Goal: Register for event/course

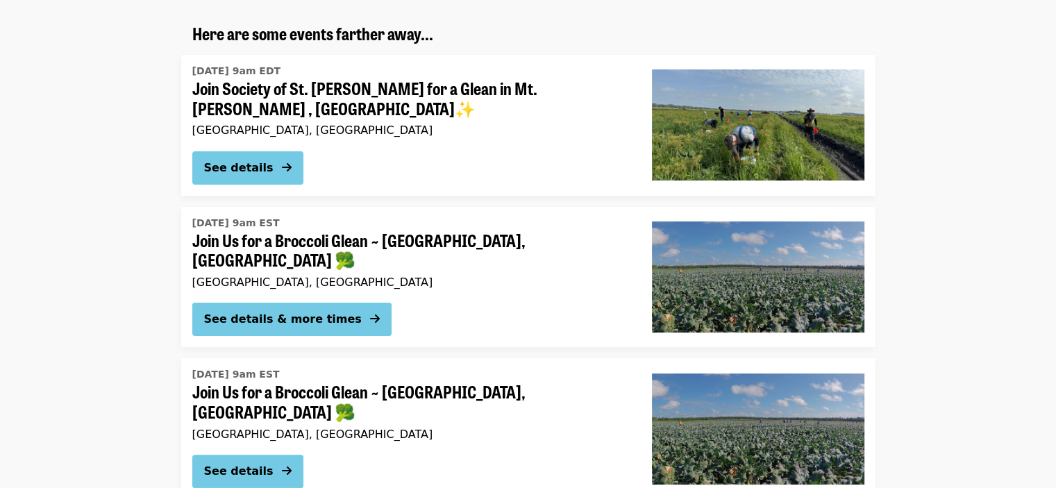
scroll to position [278, 0]
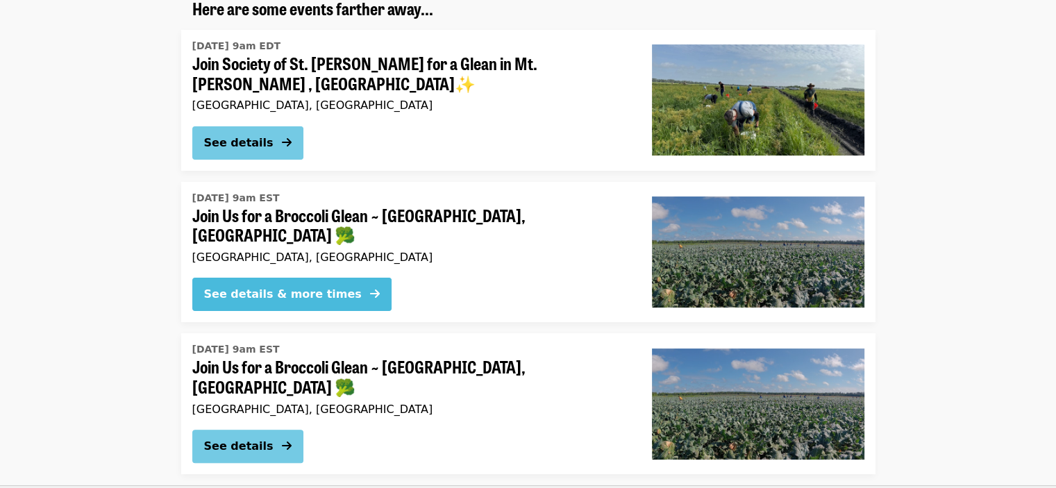
click at [274, 291] on button "See details & more times" at bounding box center [291, 294] width 199 height 33
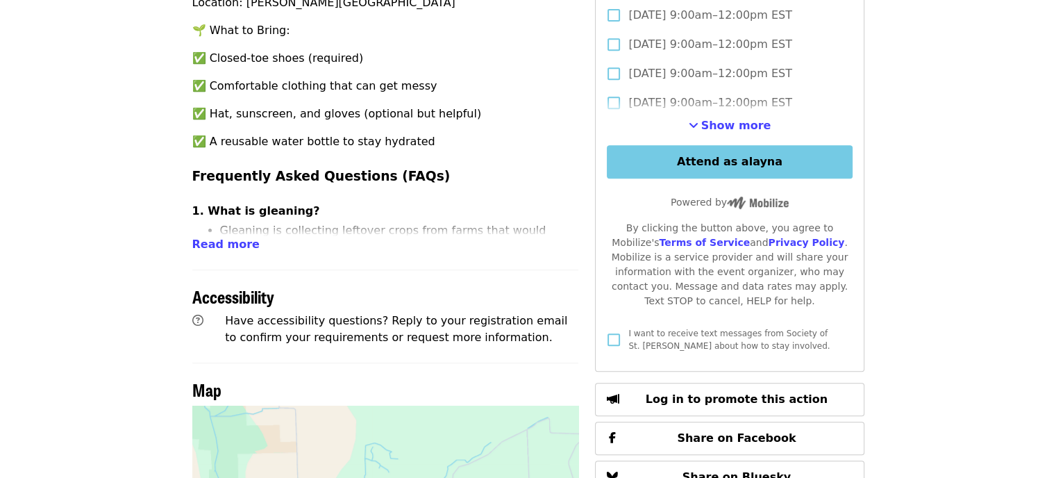
scroll to position [625, 0]
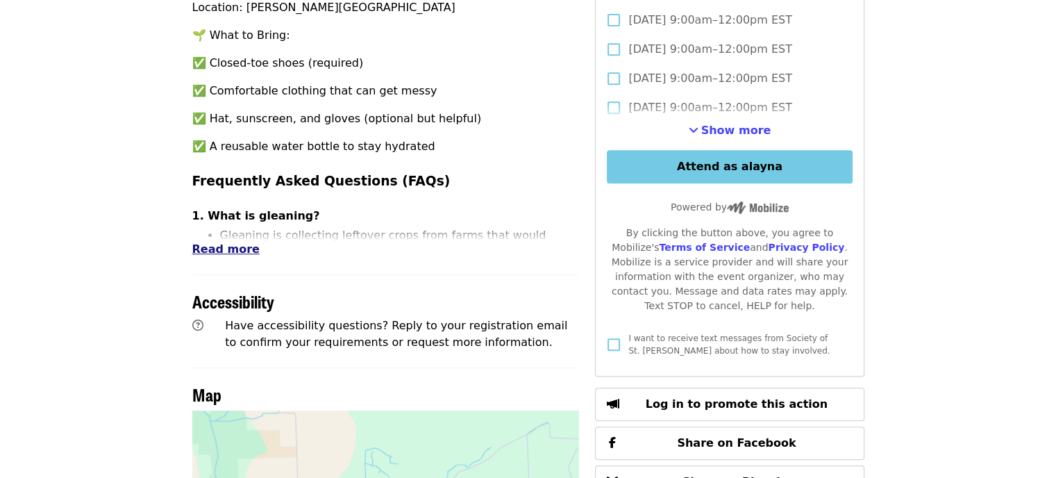
click at [240, 242] on span "Read more" at bounding box center [225, 248] width 67 height 13
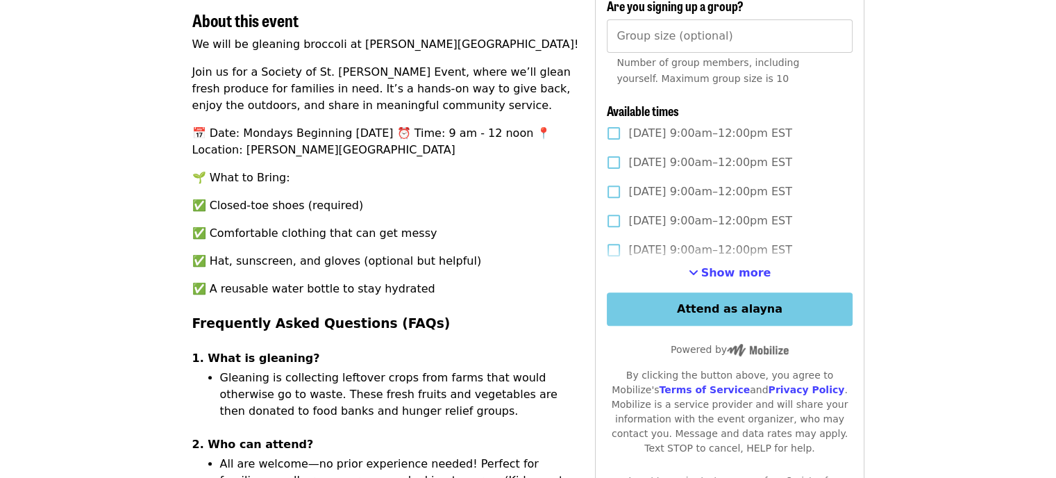
scroll to position [486, 0]
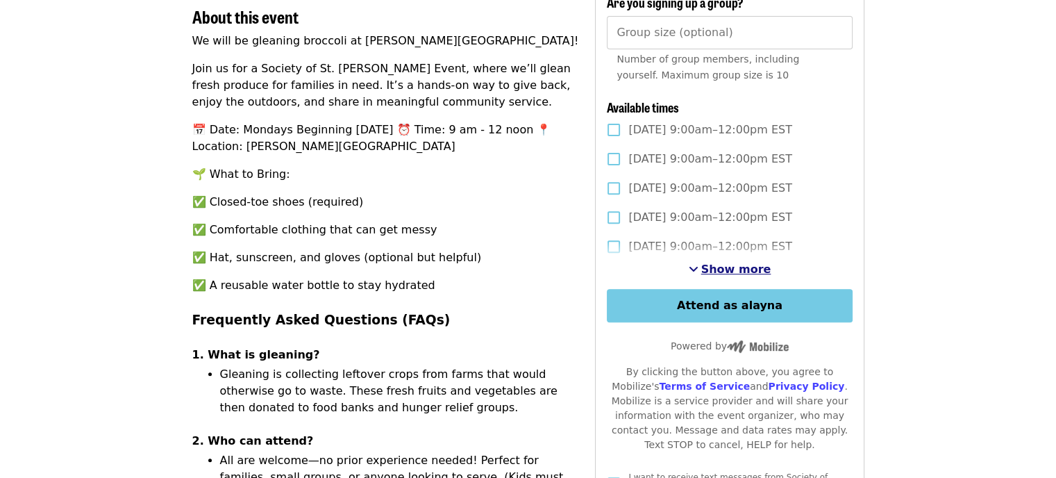
click at [736, 262] on span "Show more" at bounding box center [736, 268] width 70 height 13
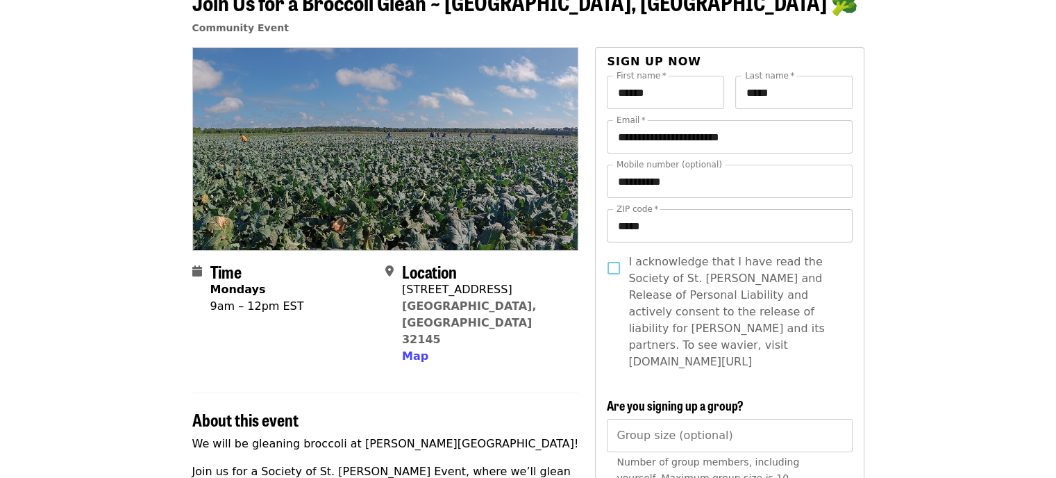
scroll to position [208, 0]
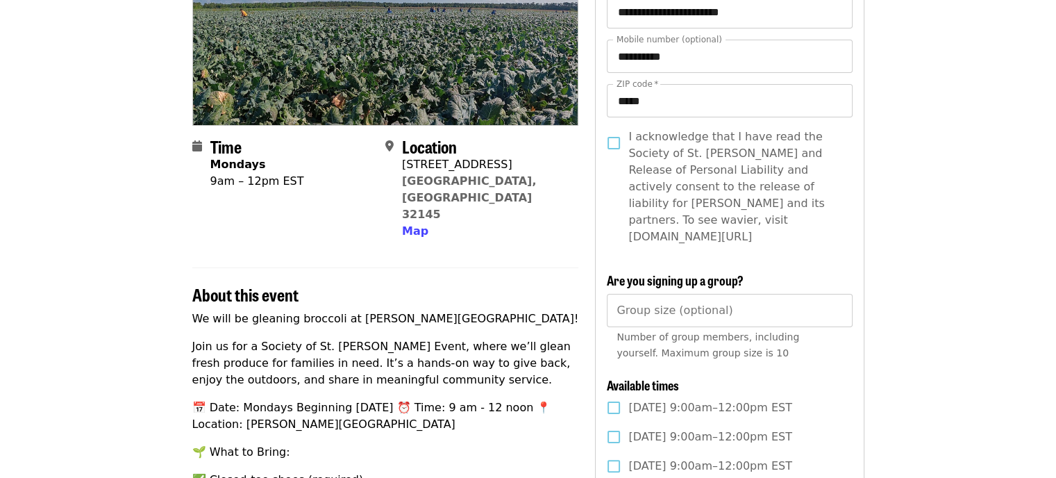
click at [687, 194] on span "I acknowledge that I have read the Society of St. [PERSON_NAME] and Release of …" at bounding box center [734, 186] width 212 height 117
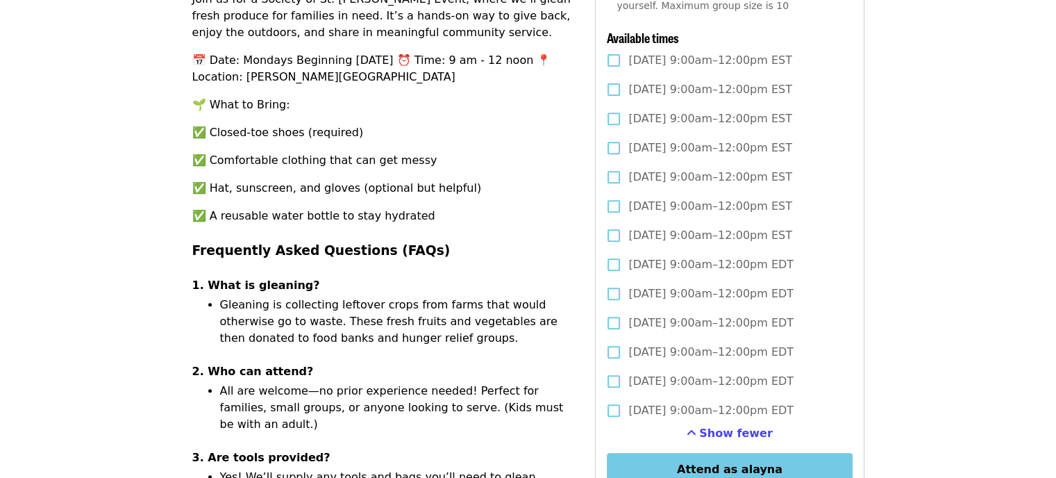
scroll to position [347, 0]
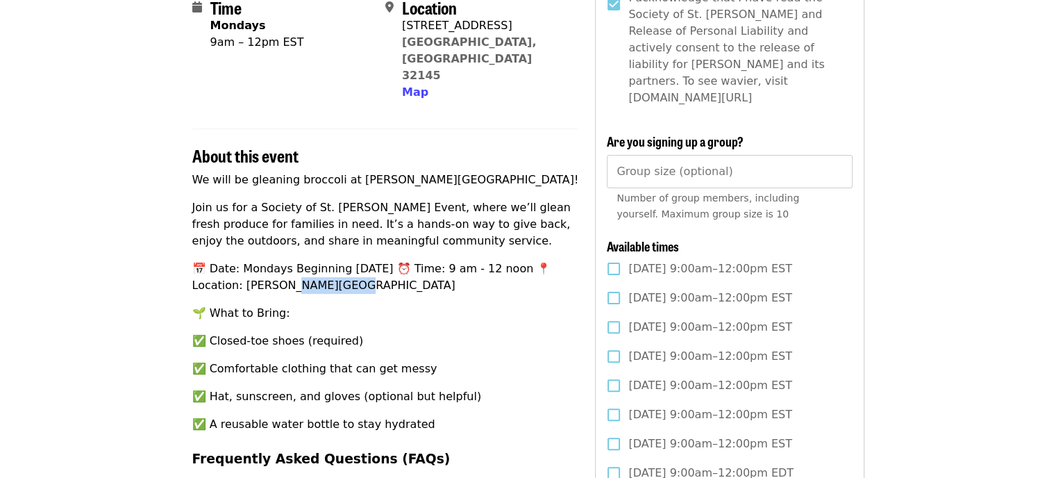
drag, startPoint x: 292, startPoint y: 252, endPoint x: 240, endPoint y: 253, distance: 52.1
click at [240, 260] on p "📅 Date: Mondays Beginning [DATE] ⏰ Time: 9 am - 12 noon 📍 Location: [PERSON_NAM…" at bounding box center [385, 276] width 387 height 33
copy p "ith Farm"
click at [411, 305] on p "🌱 What to Bring:" at bounding box center [385, 313] width 387 height 17
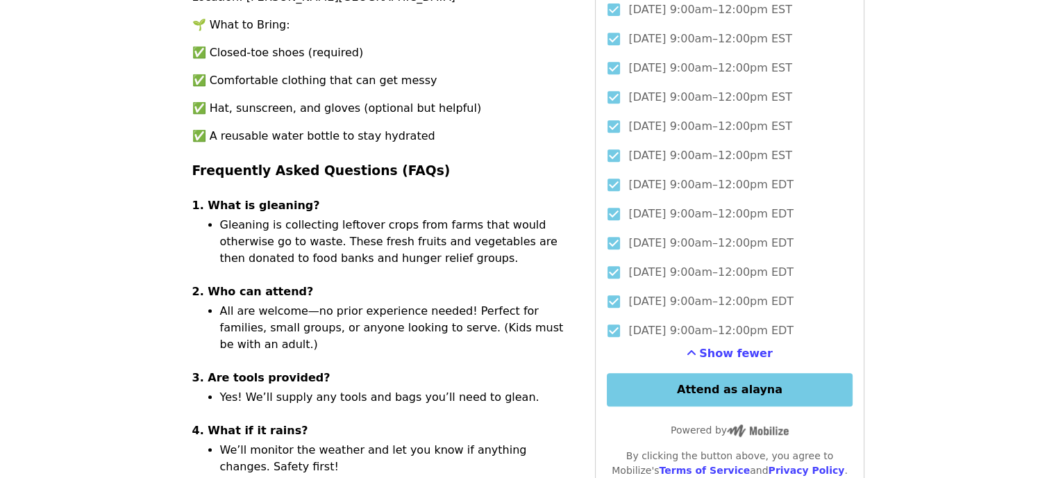
scroll to position [694, 0]
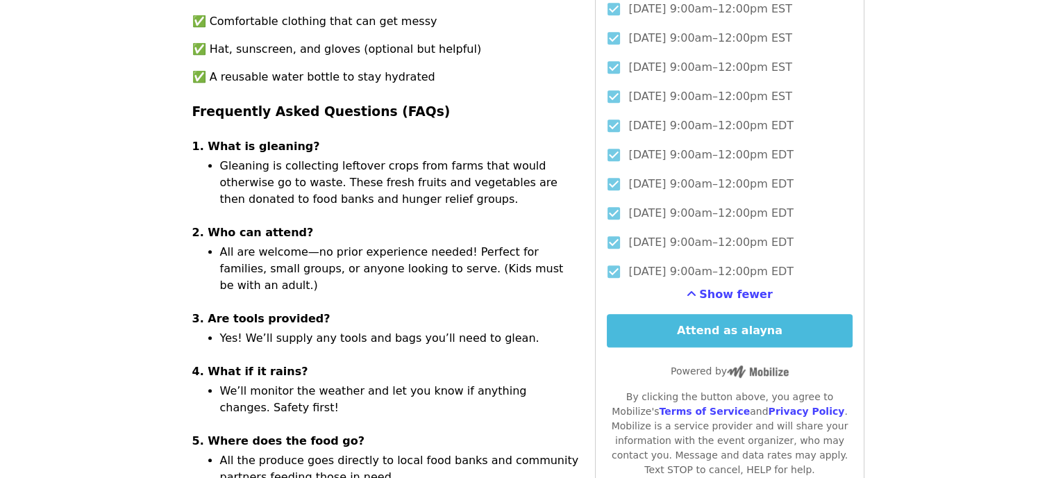
click at [717, 322] on button "Attend as alayna" at bounding box center [729, 330] width 245 height 33
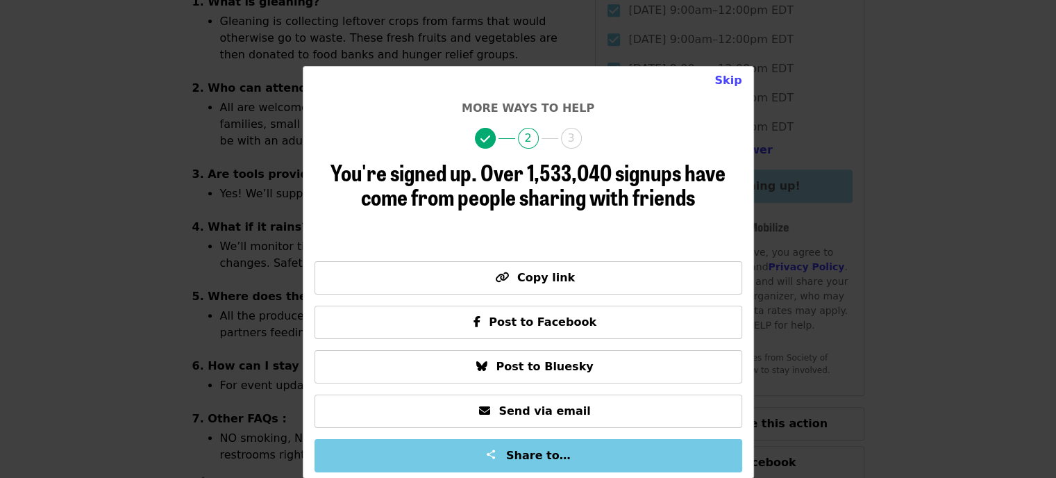
scroll to position [903, 0]
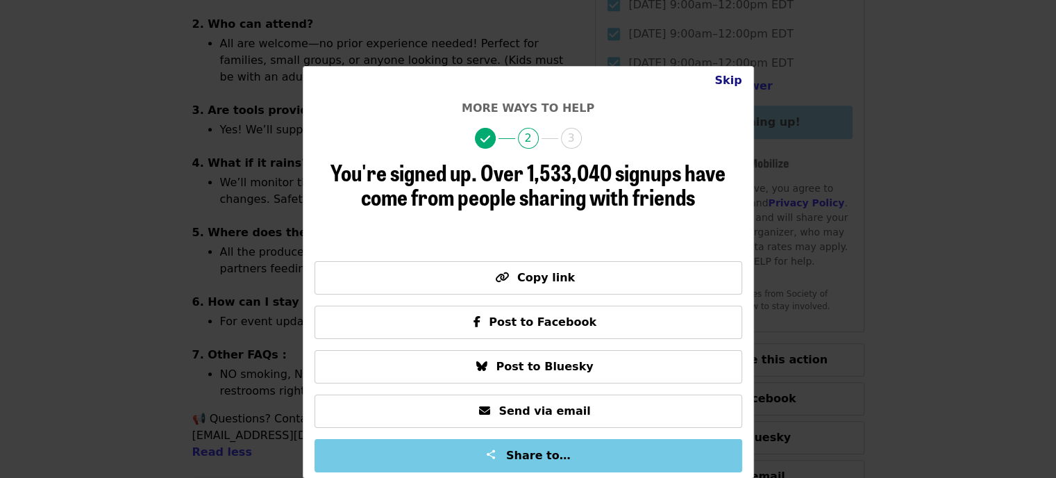
click at [732, 78] on button "Skip" at bounding box center [727, 81] width 49 height 28
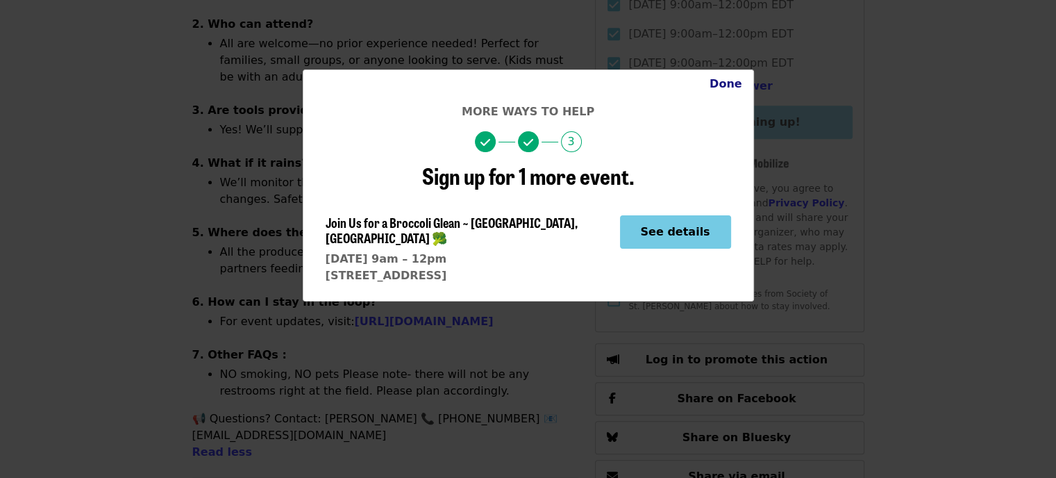
click at [738, 90] on button "Done" at bounding box center [725, 84] width 55 height 28
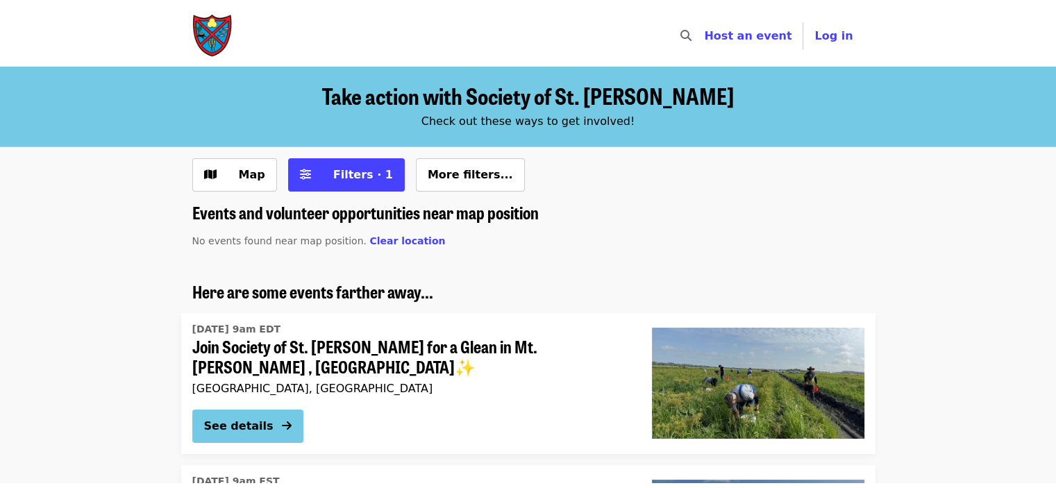
scroll to position [278, 0]
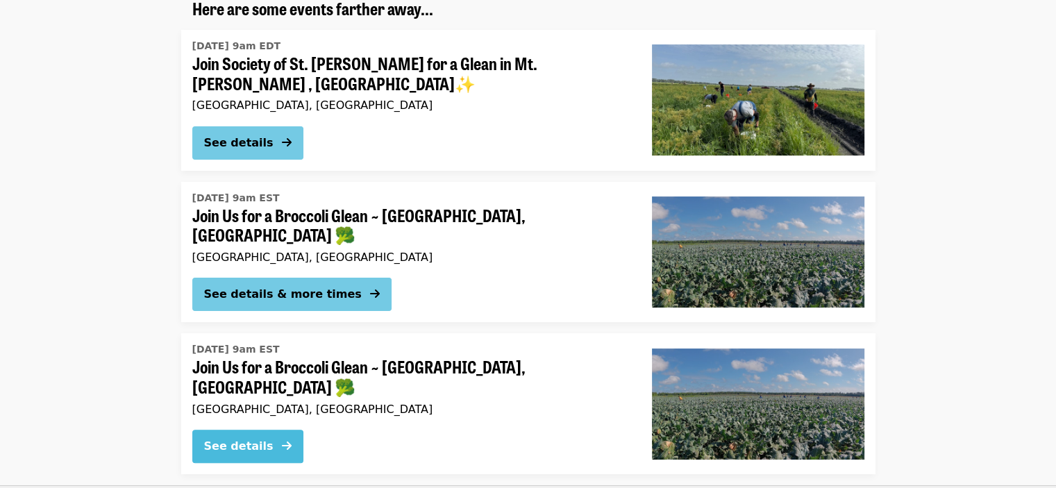
click at [283, 438] on span at bounding box center [287, 446] width 10 height 17
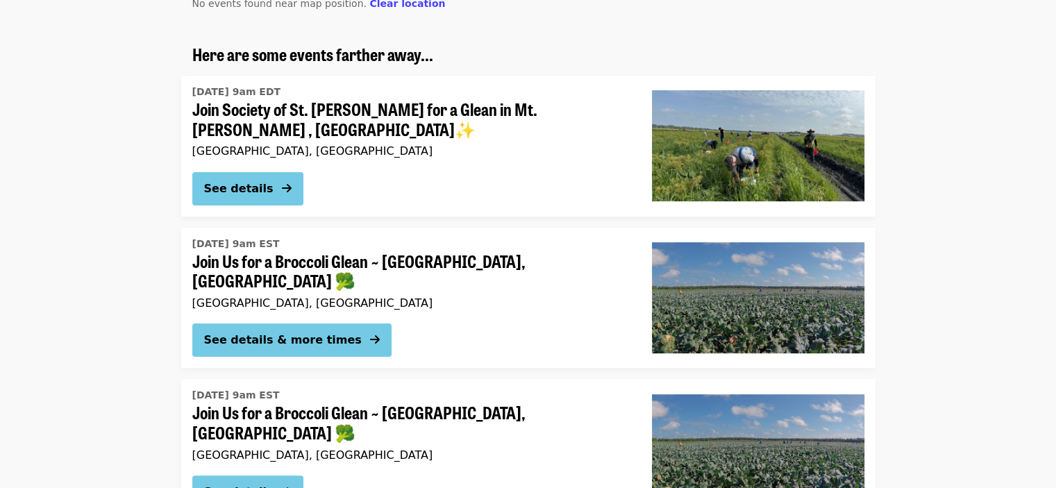
scroll to position [208, 0]
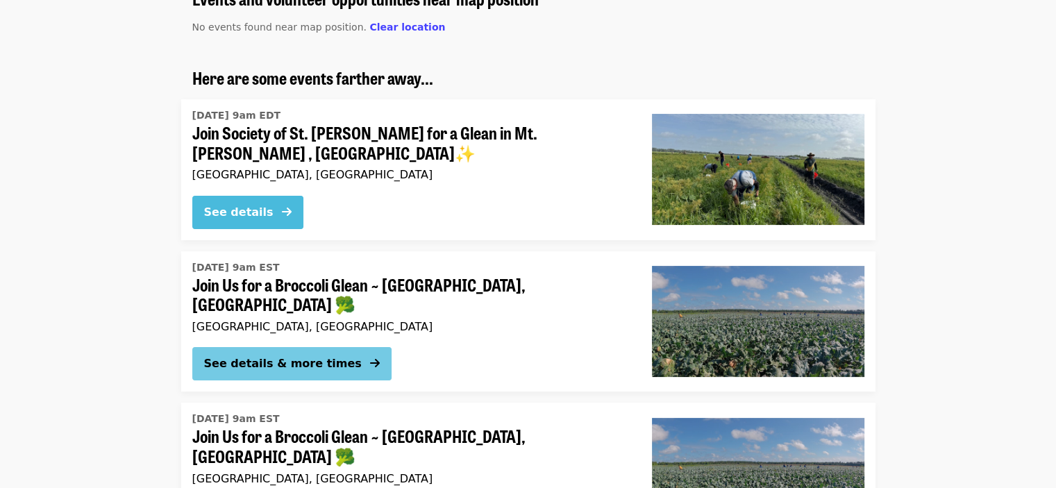
click at [253, 208] on div "See details" at bounding box center [238, 212] width 69 height 17
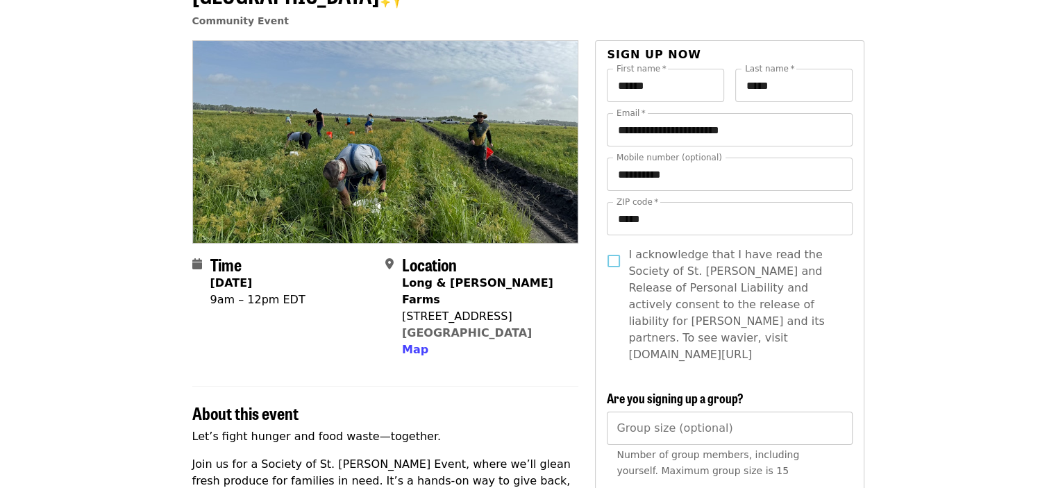
scroll to position [69, 0]
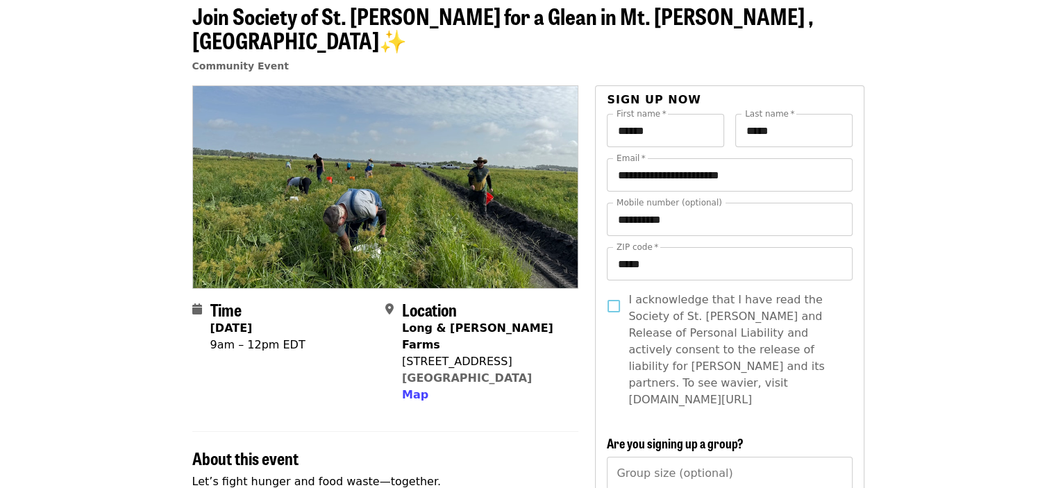
click at [646, 313] on span "I acknowledge that I have read the Society of St. [PERSON_NAME] and Release of …" at bounding box center [734, 350] width 212 height 117
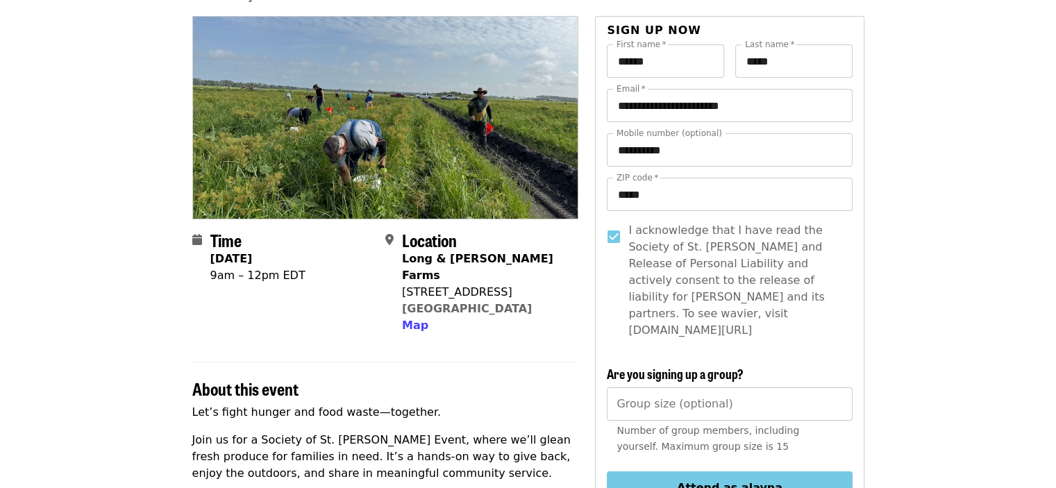
scroll to position [208, 0]
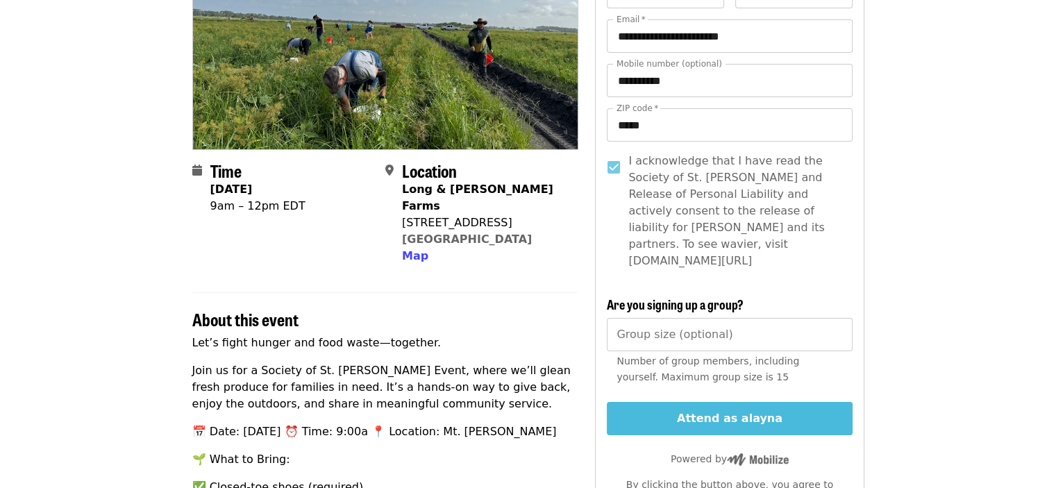
click at [673, 402] on button "Attend as alayna" at bounding box center [729, 418] width 245 height 33
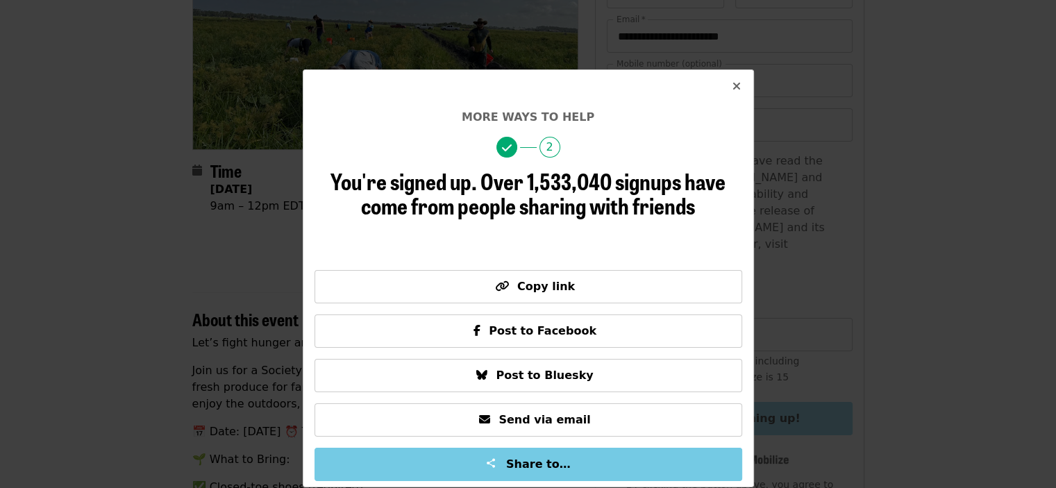
click at [732, 90] on icon "times icon" at bounding box center [736, 86] width 8 height 13
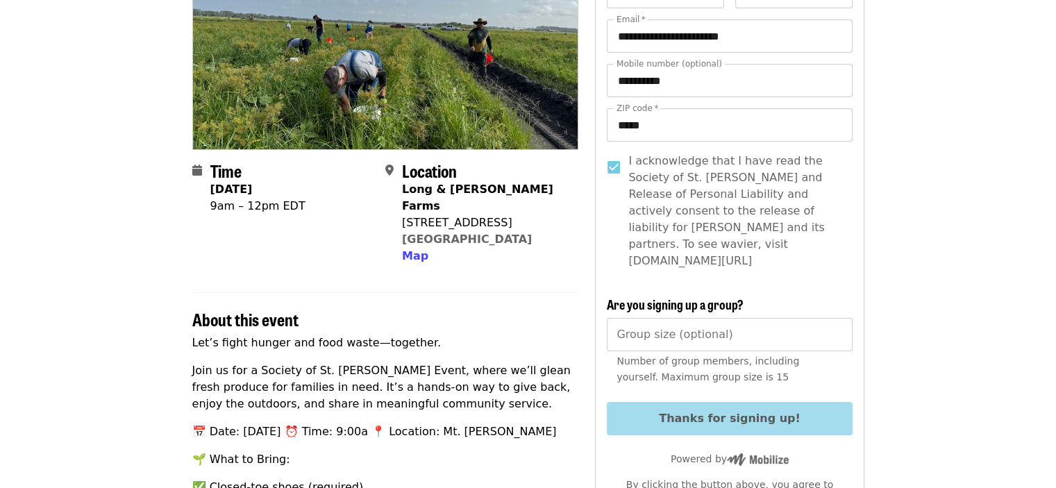
drag, startPoint x: 401, startPoint y: 165, endPoint x: 507, endPoint y: 174, distance: 106.6
click at [505, 174] on div "Location [GEOGRAPHIC_DATA][PERSON_NAME] [STREET_ADDRESS] Map" at bounding box center [476, 212] width 182 height 103
click at [538, 178] on div "Location [GEOGRAPHIC_DATA][PERSON_NAME] [STREET_ADDRESS] Map" at bounding box center [476, 212] width 182 height 103
drag, startPoint x: 399, startPoint y: 166, endPoint x: 431, endPoint y: 166, distance: 31.9
click at [431, 166] on div "Location [GEOGRAPHIC_DATA][PERSON_NAME] [STREET_ADDRESS] Map" at bounding box center [476, 212] width 182 height 103
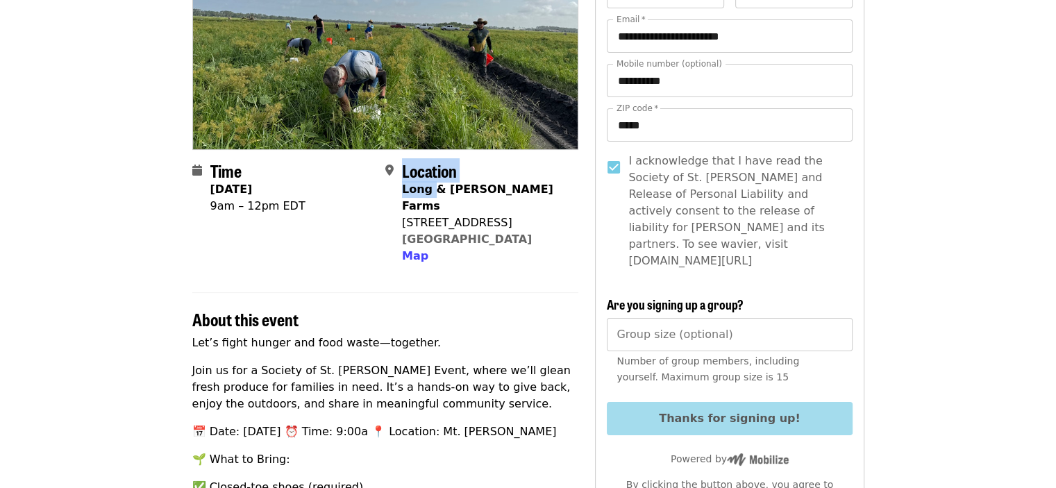
click at [428, 183] on strong "Long & [PERSON_NAME] Farms" at bounding box center [477, 198] width 151 height 30
drag, startPoint x: 402, startPoint y: 166, endPoint x: 511, endPoint y: 196, distance: 113.0
click at [511, 196] on span "Long & [PERSON_NAME] Farms [STREET_ADDRESS] Map" at bounding box center [484, 222] width 165 height 83
copy span "Long & [PERSON_NAME] Farms [STREET_ADDRESS]"
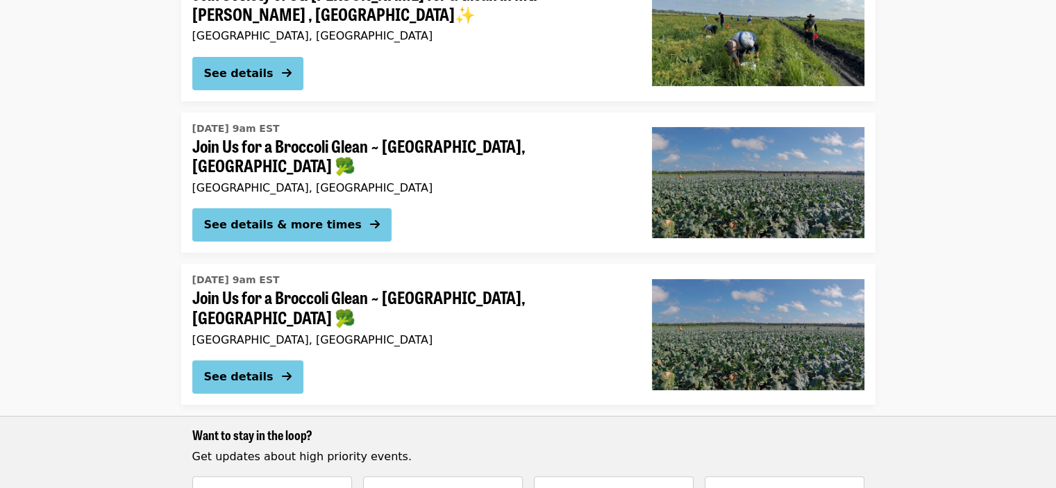
scroll to position [278, 0]
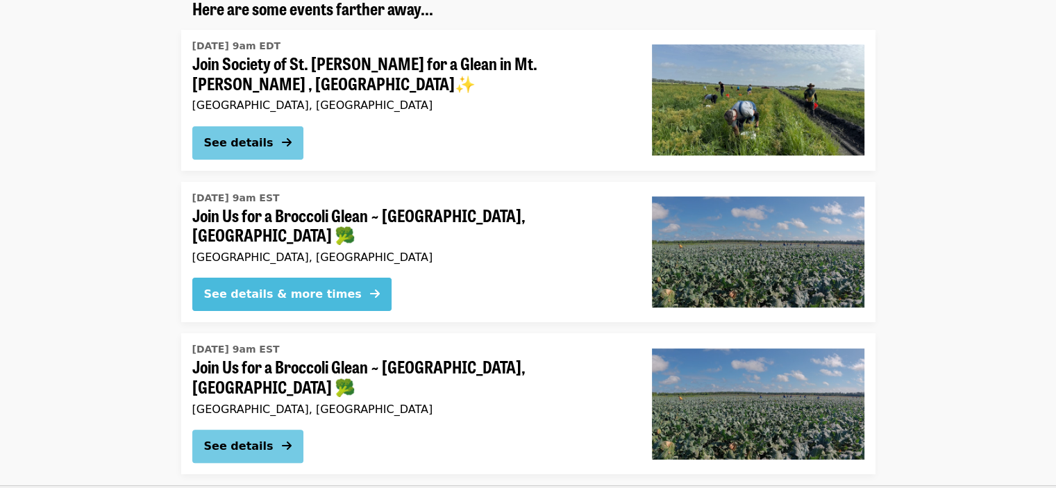
click at [316, 286] on div "See details & more times" at bounding box center [283, 294] width 158 height 17
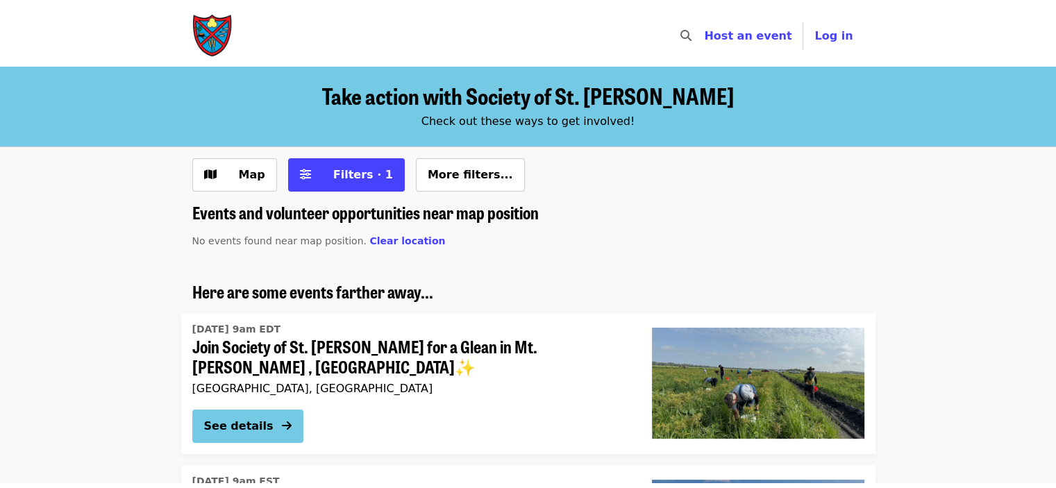
scroll to position [278, 0]
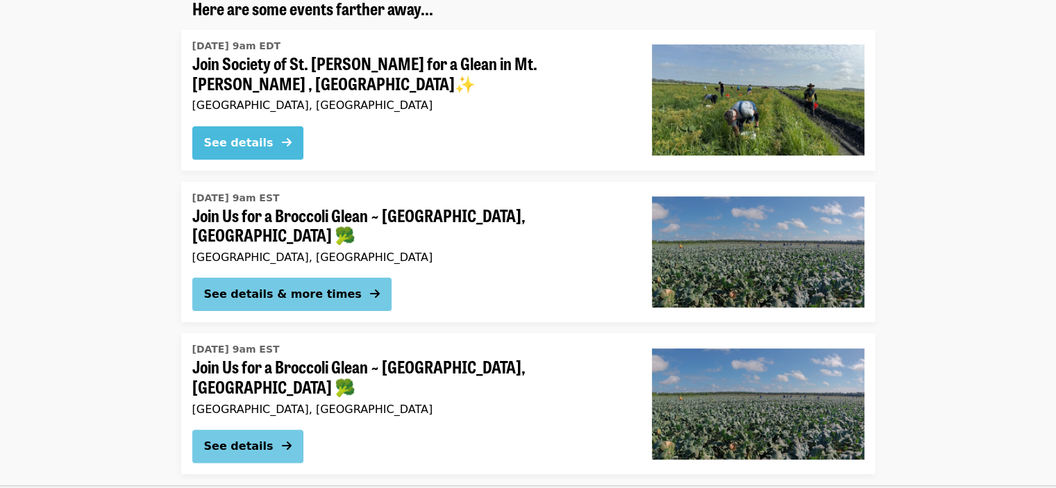
click at [266, 126] on button "See details" at bounding box center [247, 142] width 111 height 33
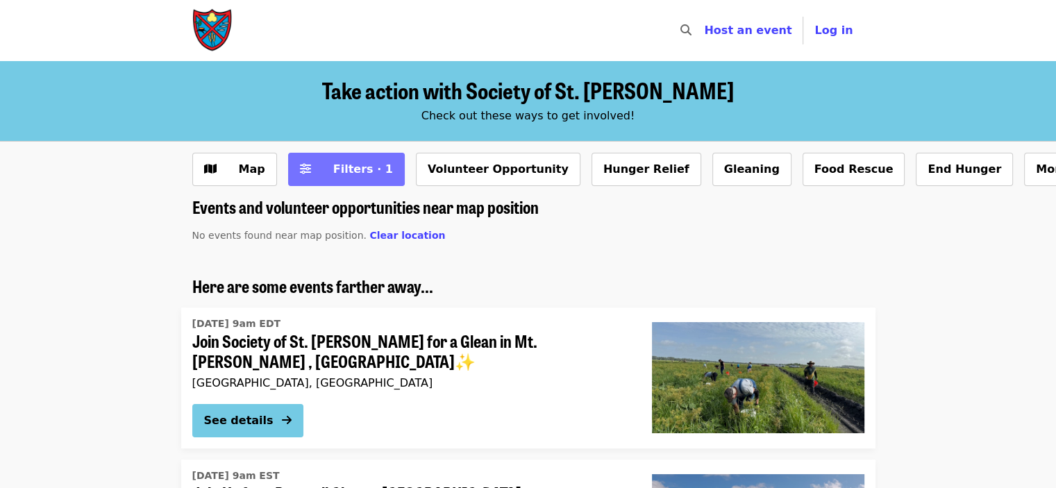
click at [336, 162] on span "Filters · 1" at bounding box center [363, 168] width 60 height 13
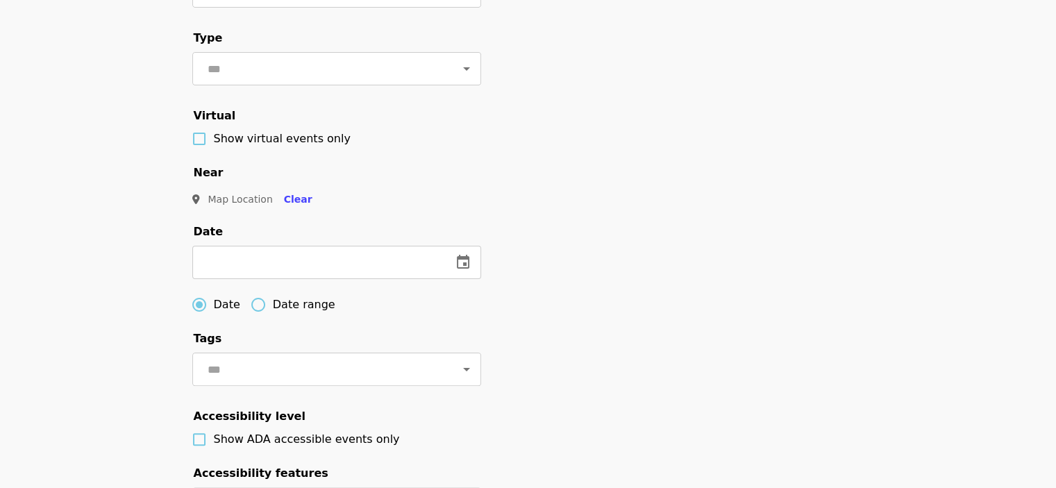
scroll to position [69, 0]
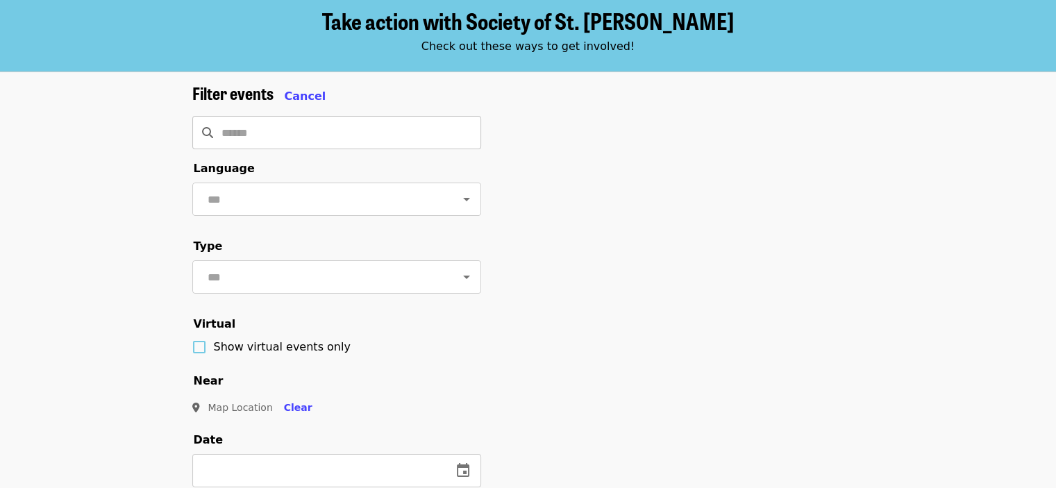
click at [298, 142] on input "Search" at bounding box center [351, 132] width 260 height 33
click at [302, 97] on span "Cancel" at bounding box center [306, 96] width 42 height 13
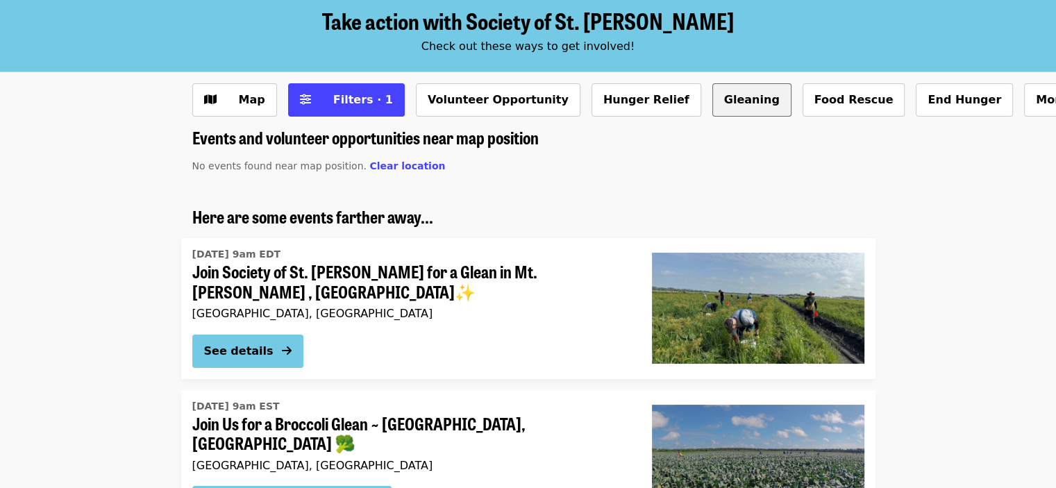
click at [712, 109] on button "Gleaning" at bounding box center [751, 99] width 79 height 33
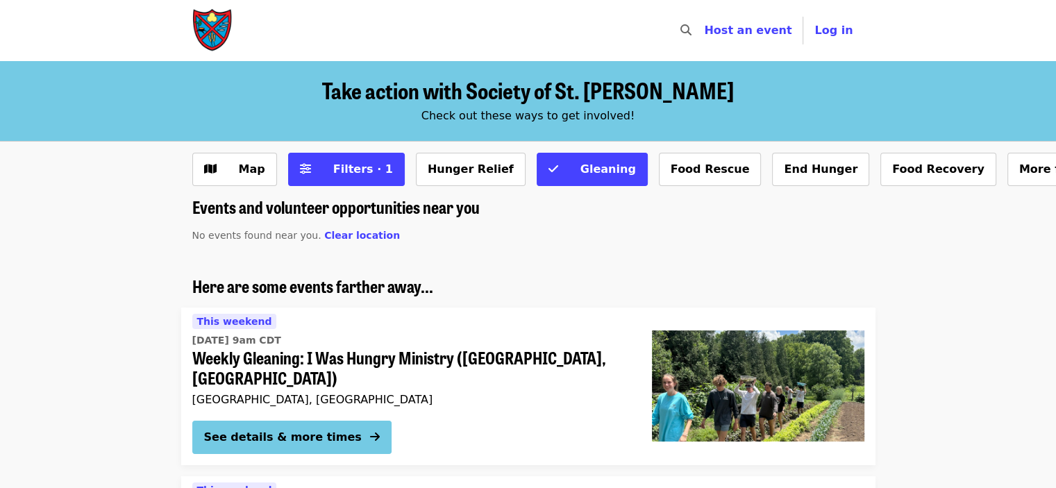
scroll to position [139, 0]
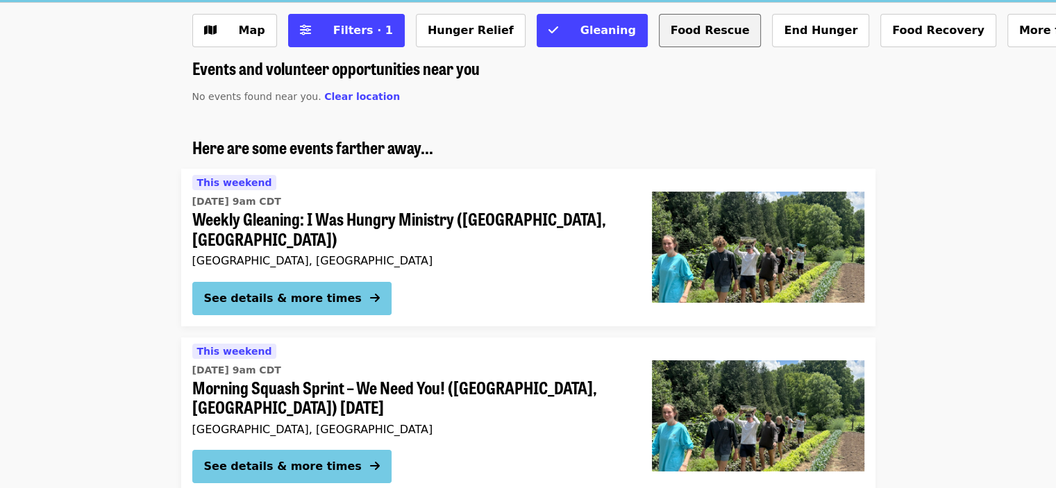
click at [659, 26] on button "Food Rescue" at bounding box center [710, 30] width 103 height 33
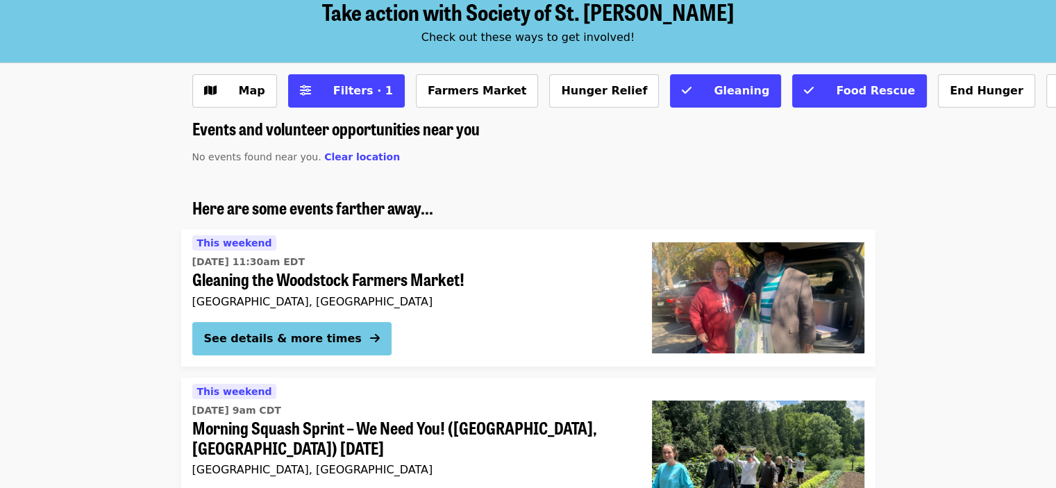
scroll to position [139, 0]
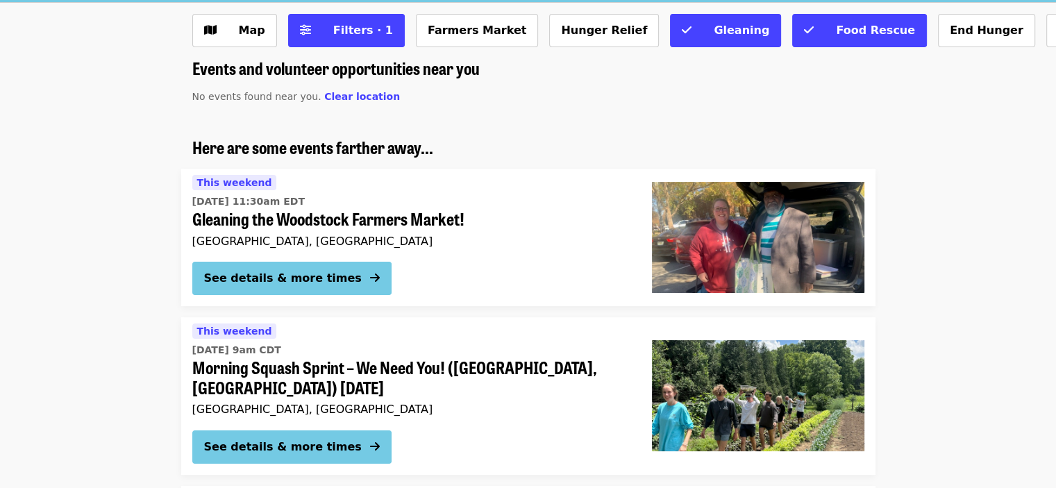
drag, startPoint x: 658, startPoint y: 27, endPoint x: 672, endPoint y: 27, distance: 13.9
click at [714, 27] on span "Gleaning" at bounding box center [742, 30] width 56 height 13
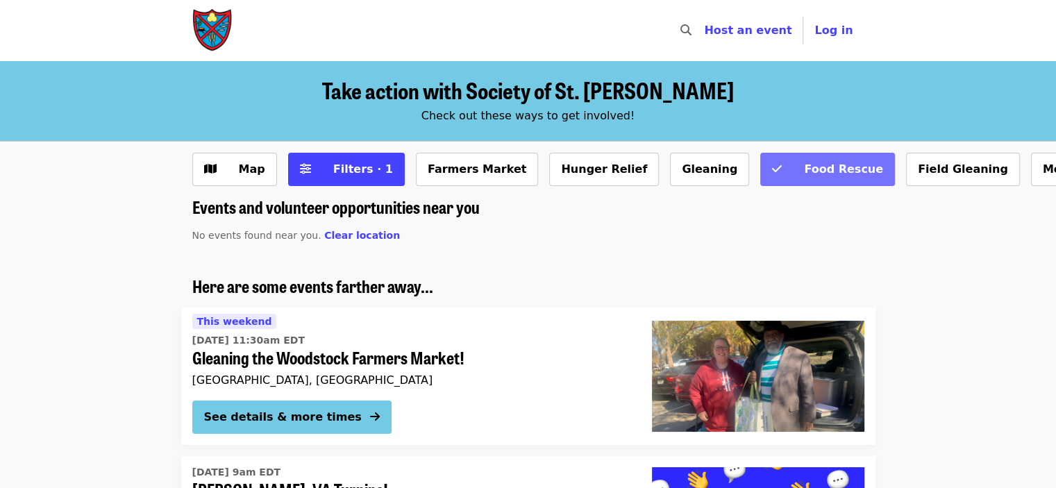
click at [760, 171] on button "Food Rescue" at bounding box center [827, 169] width 135 height 33
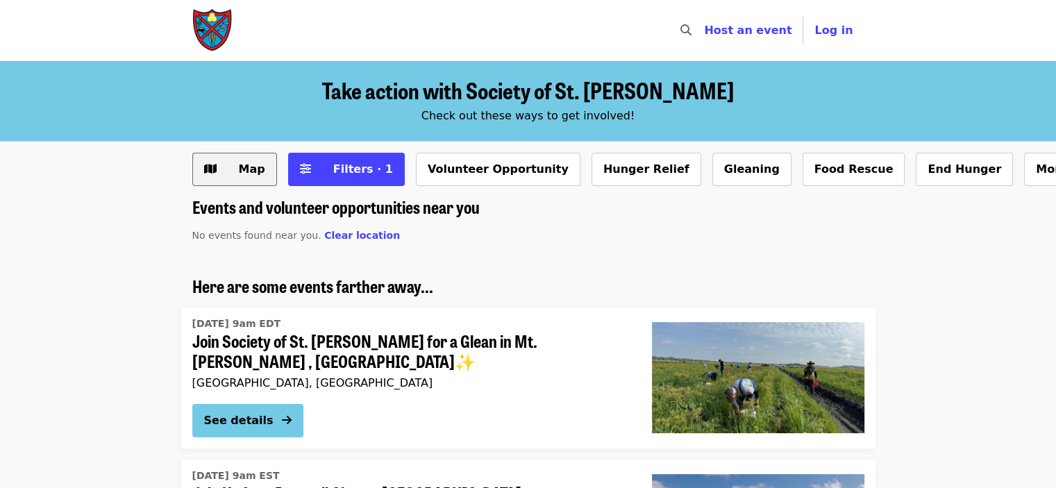
click at [260, 172] on span "Map" at bounding box center [252, 168] width 26 height 13
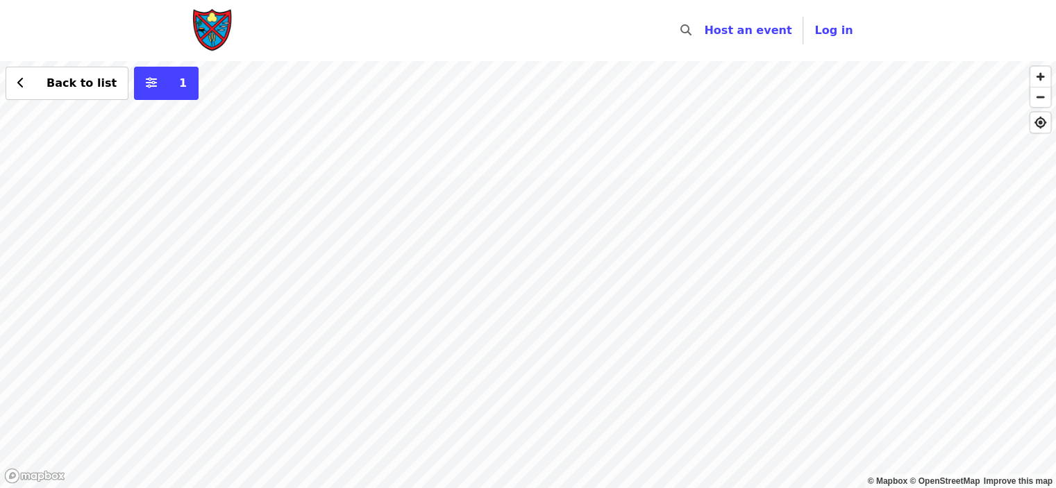
drag, startPoint x: 750, startPoint y: 381, endPoint x: 746, endPoint y: 252, distance: 129.2
click at [746, 252] on div "Back to list 1" at bounding box center [528, 274] width 1056 height 427
click at [565, 303] on div "Back to list 1" at bounding box center [528, 274] width 1056 height 427
click at [489, 449] on div "Back to list 1" at bounding box center [528, 274] width 1056 height 427
